Goal: Navigation & Orientation: Find specific page/section

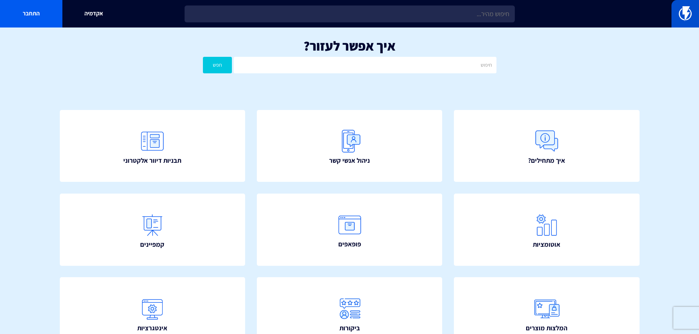
click at [683, 15] on img at bounding box center [685, 13] width 13 height 15
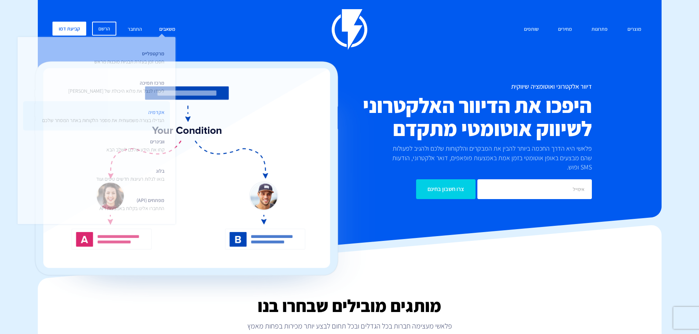
click at [153, 112] on span "אקדמיה הגדילו בצורה משמעותית את מספר הלקוחות באתר המסחר שלכם" at bounding box center [103, 115] width 122 height 17
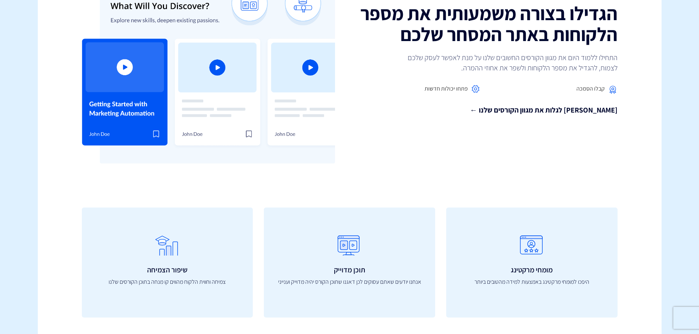
scroll to position [110, 0]
